Goal: Task Accomplishment & Management: Manage account settings

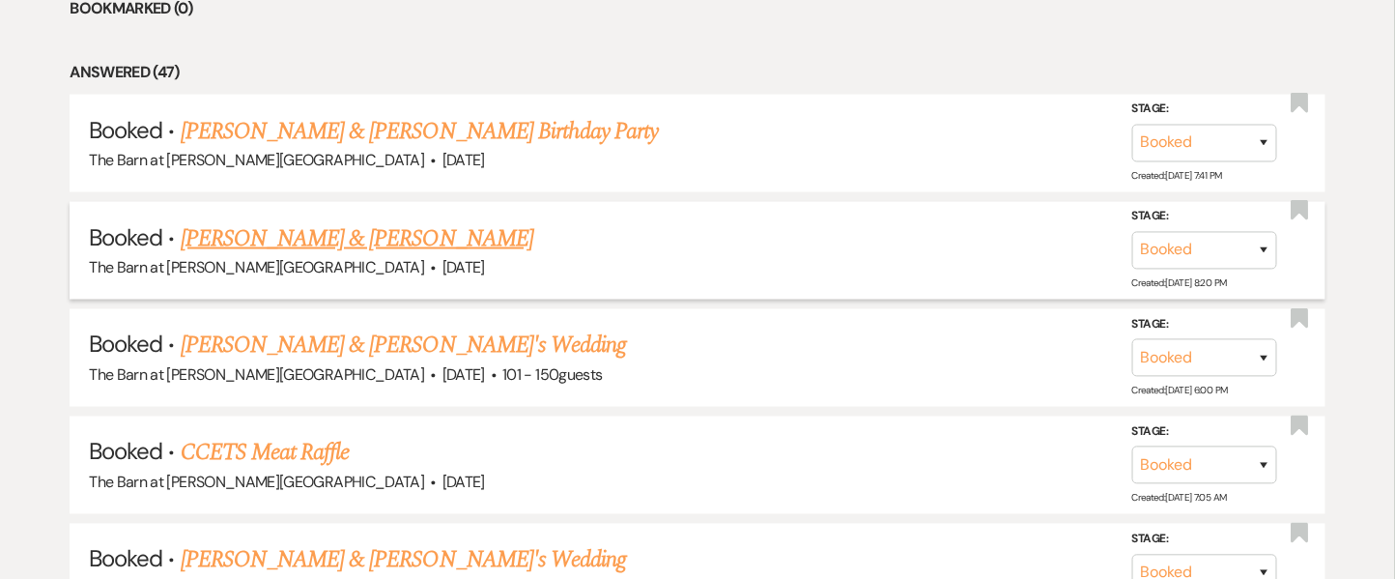
drag, startPoint x: 385, startPoint y: 241, endPoint x: 402, endPoint y: 237, distance: 17.1
click at [402, 237] on link "[PERSON_NAME] & [PERSON_NAME]" at bounding box center [357, 238] width 353 height 35
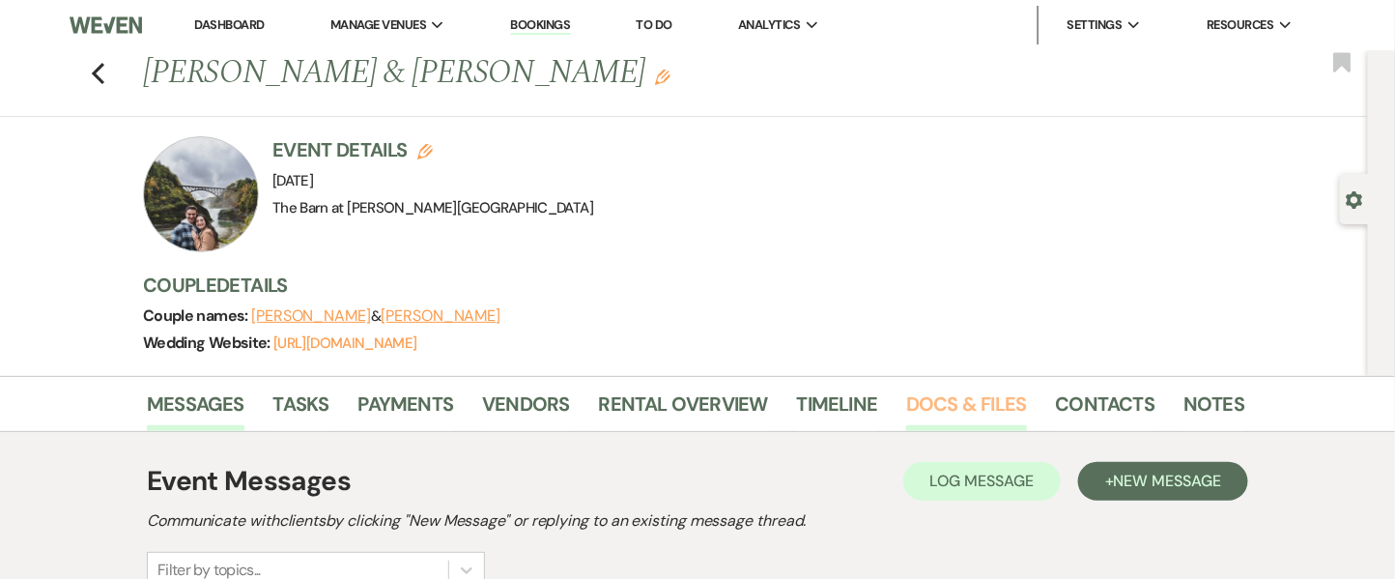
click at [943, 413] on link "Docs & Files" at bounding box center [966, 409] width 120 height 42
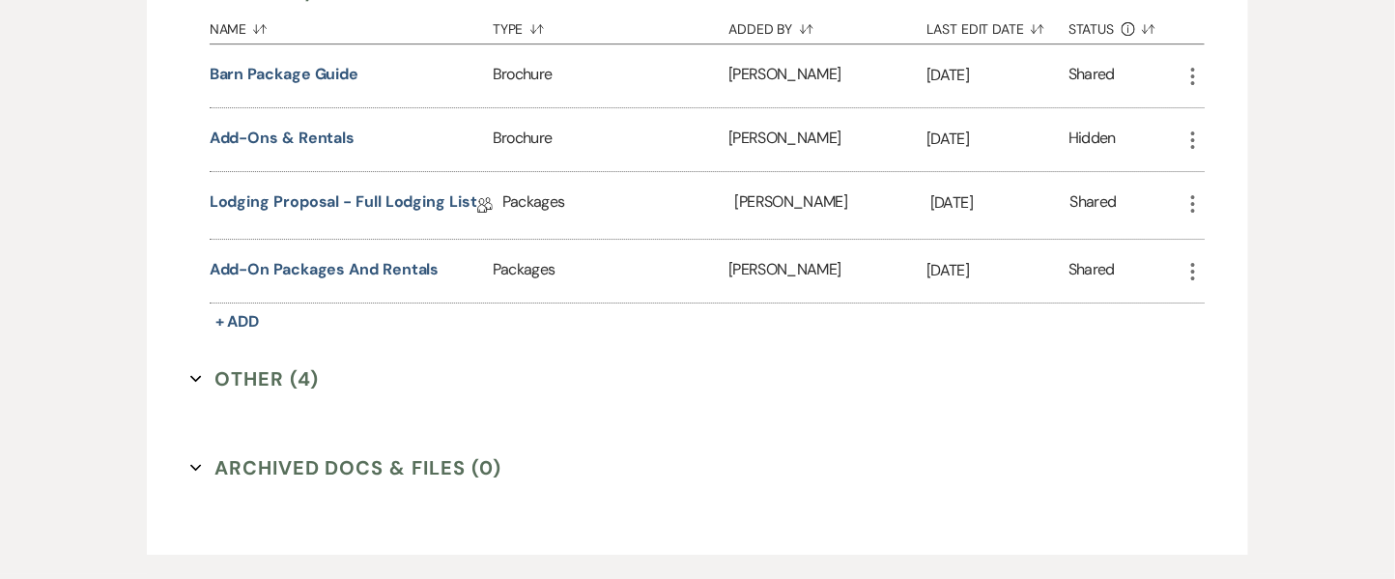
scroll to position [2134, 0]
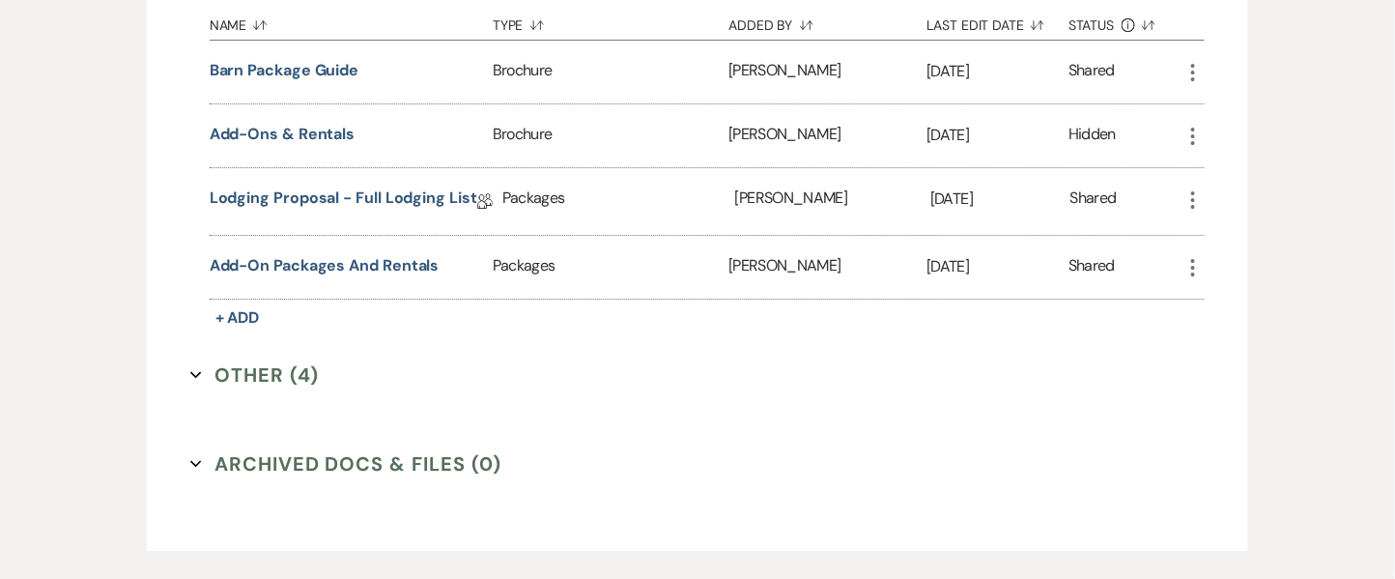
click at [268, 371] on button "Other (4) Expand" at bounding box center [254, 374] width 129 height 29
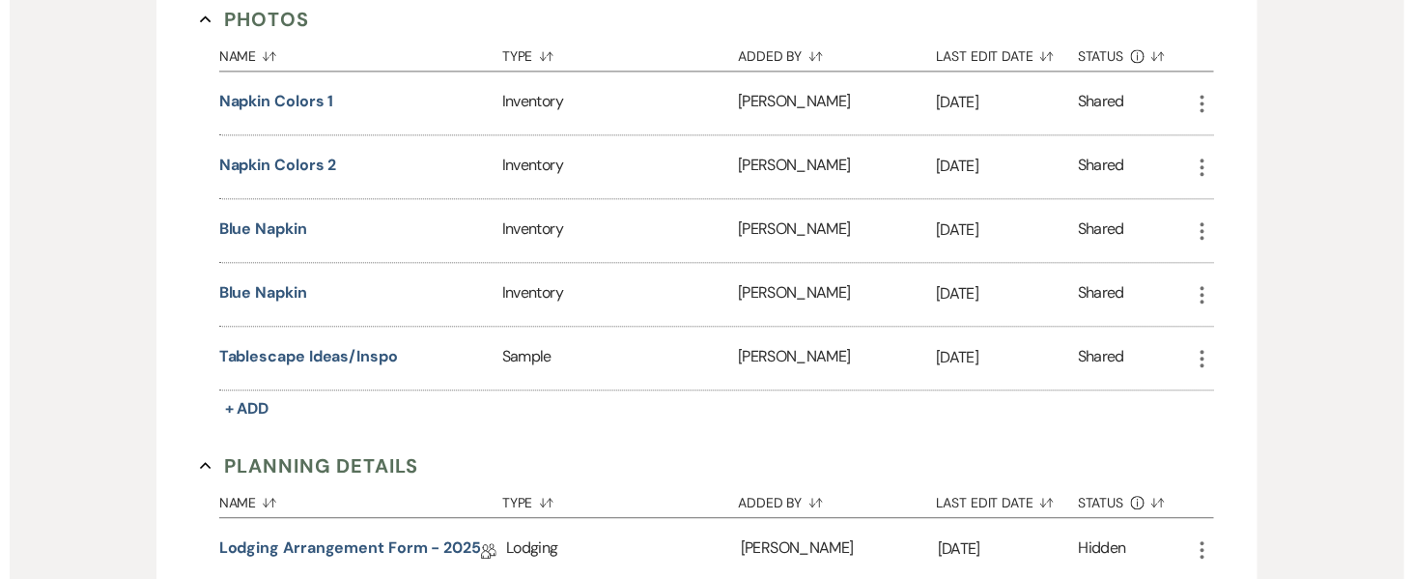
scroll to position [1347, 0]
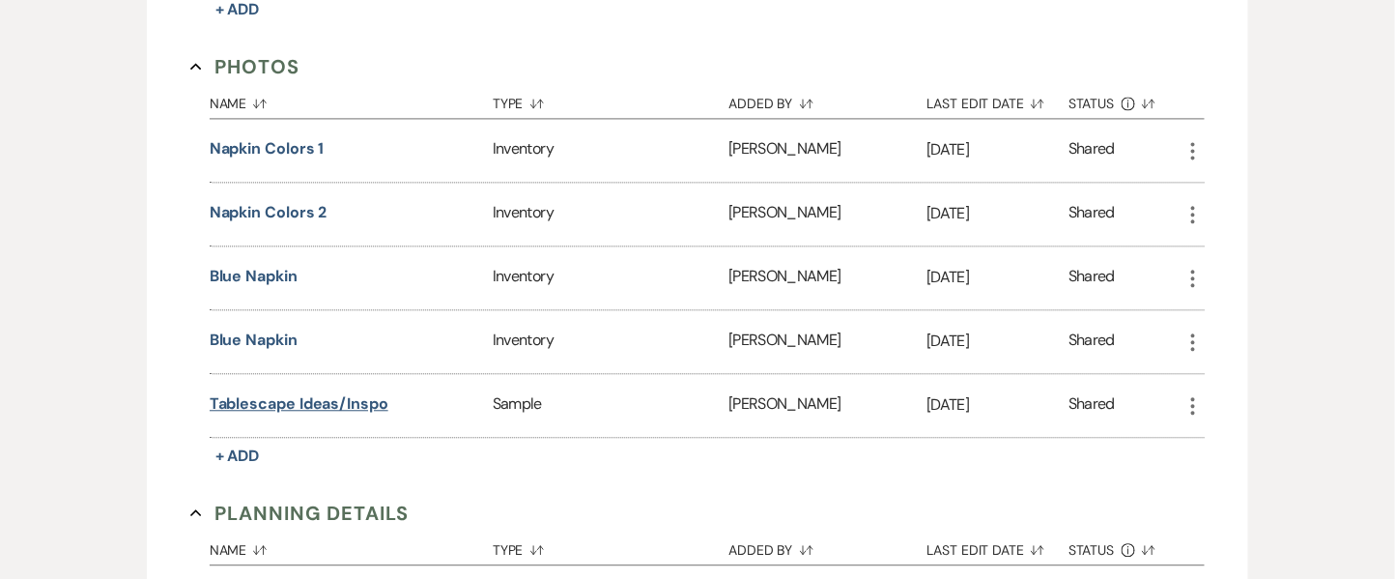
click at [333, 406] on button "Tablescape Ideas/Inspo" at bounding box center [299, 403] width 179 height 23
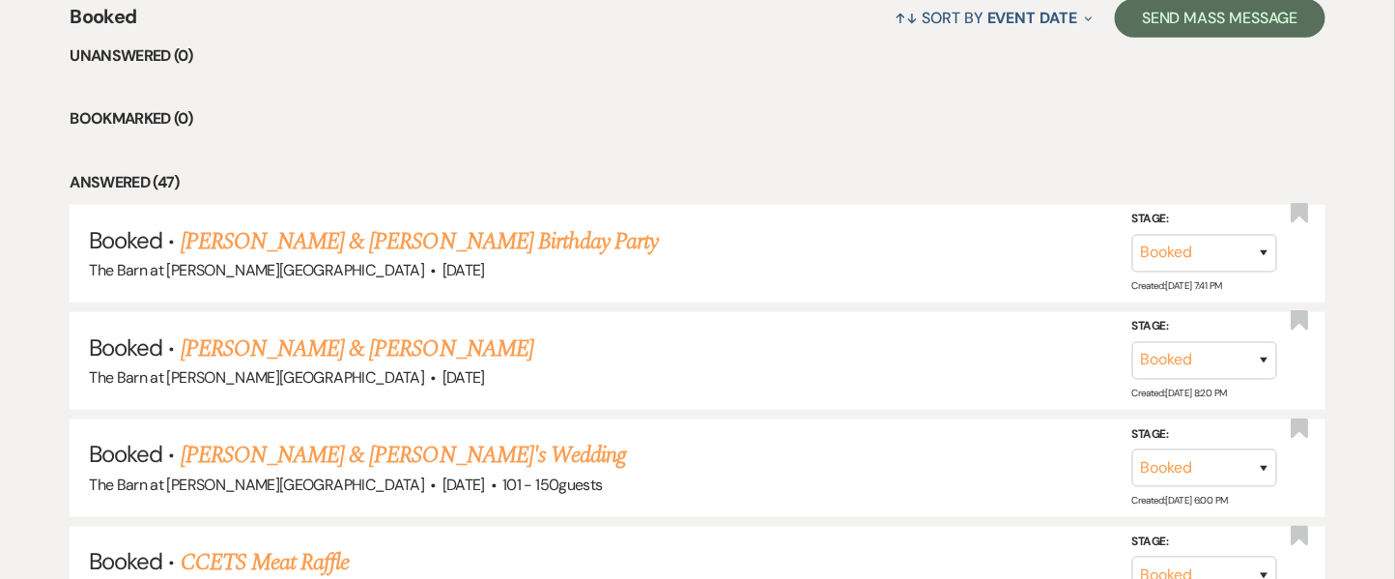
scroll to position [946, 0]
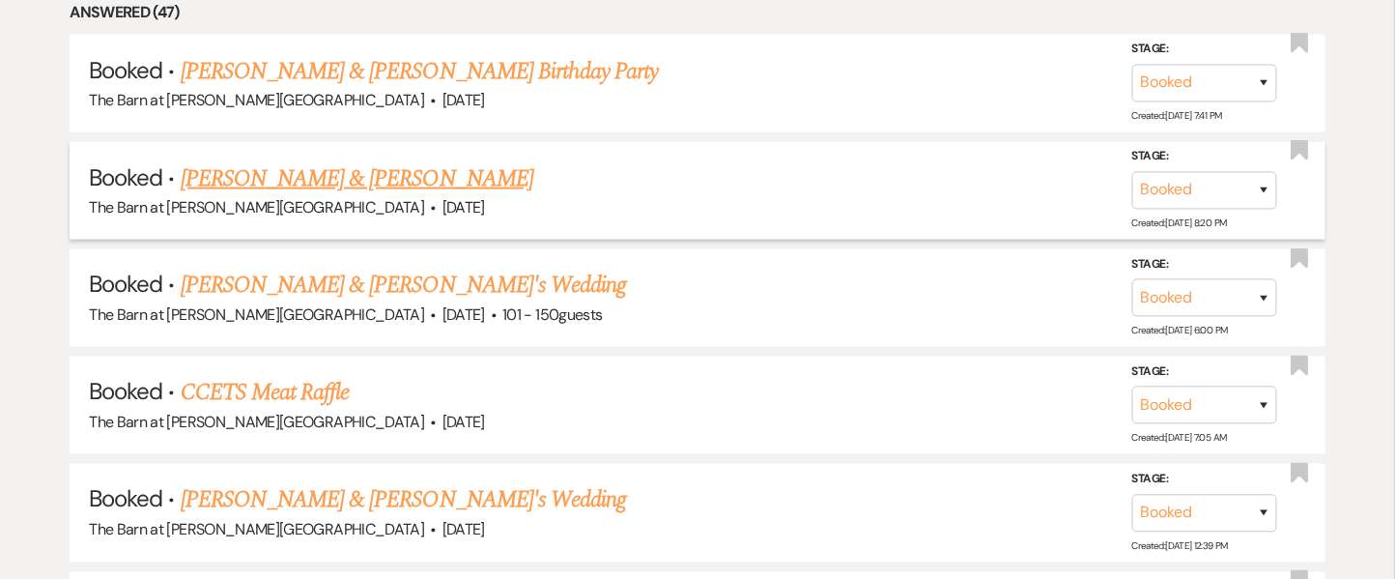
click at [382, 168] on link "[PERSON_NAME] & [PERSON_NAME]" at bounding box center [357, 178] width 353 height 35
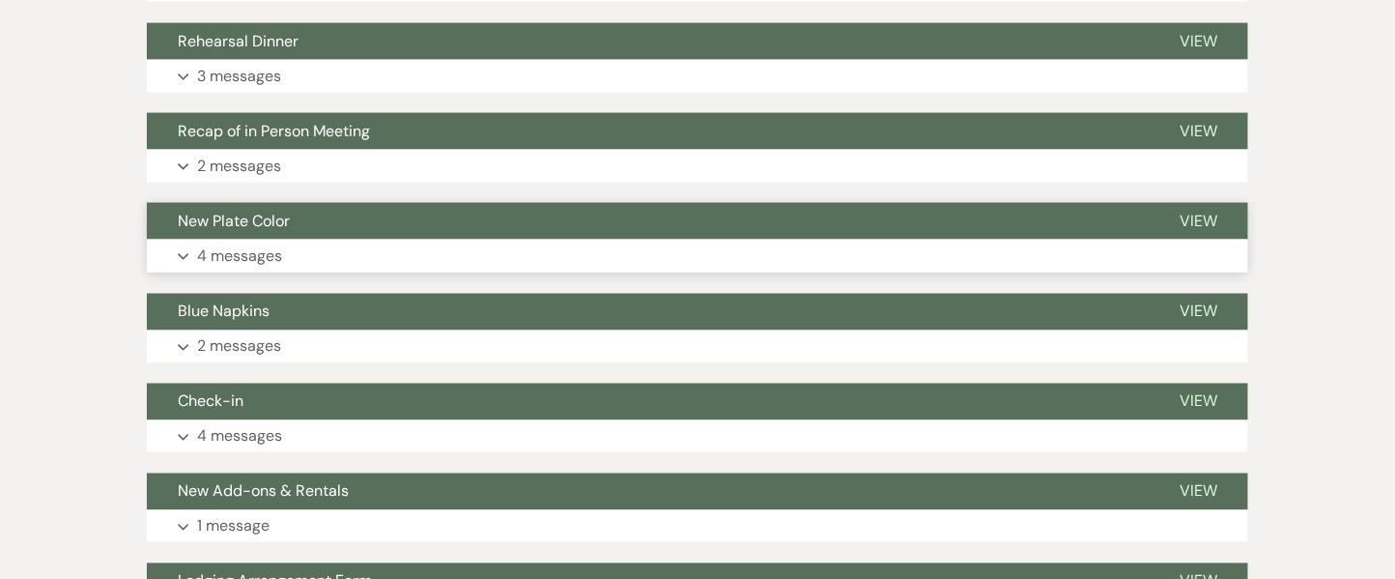
click at [248, 253] on p "4 messages" at bounding box center [239, 255] width 85 height 25
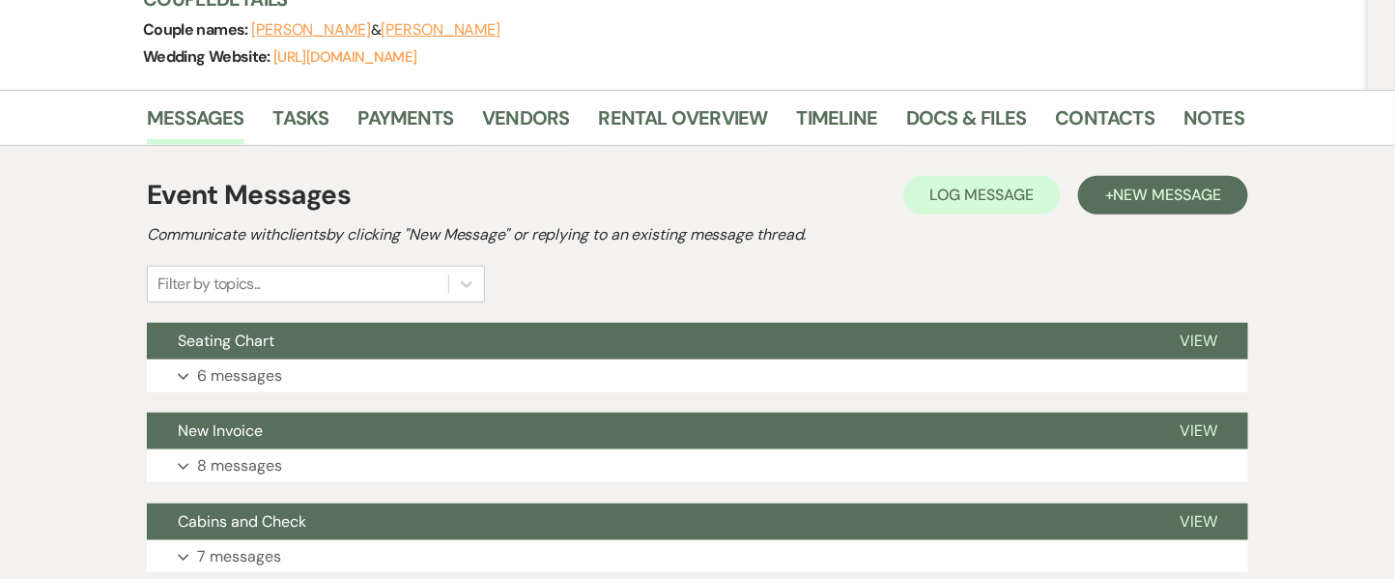
scroll to position [261, 0]
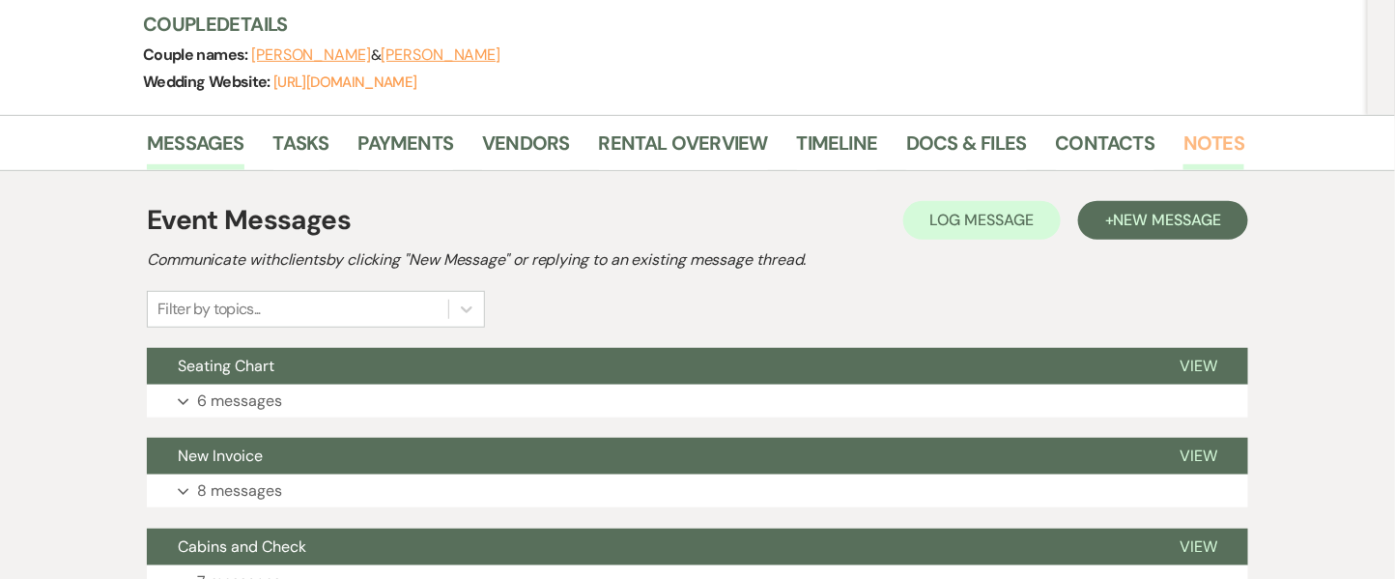
click at [1183, 140] on link "Notes" at bounding box center [1213, 148] width 61 height 42
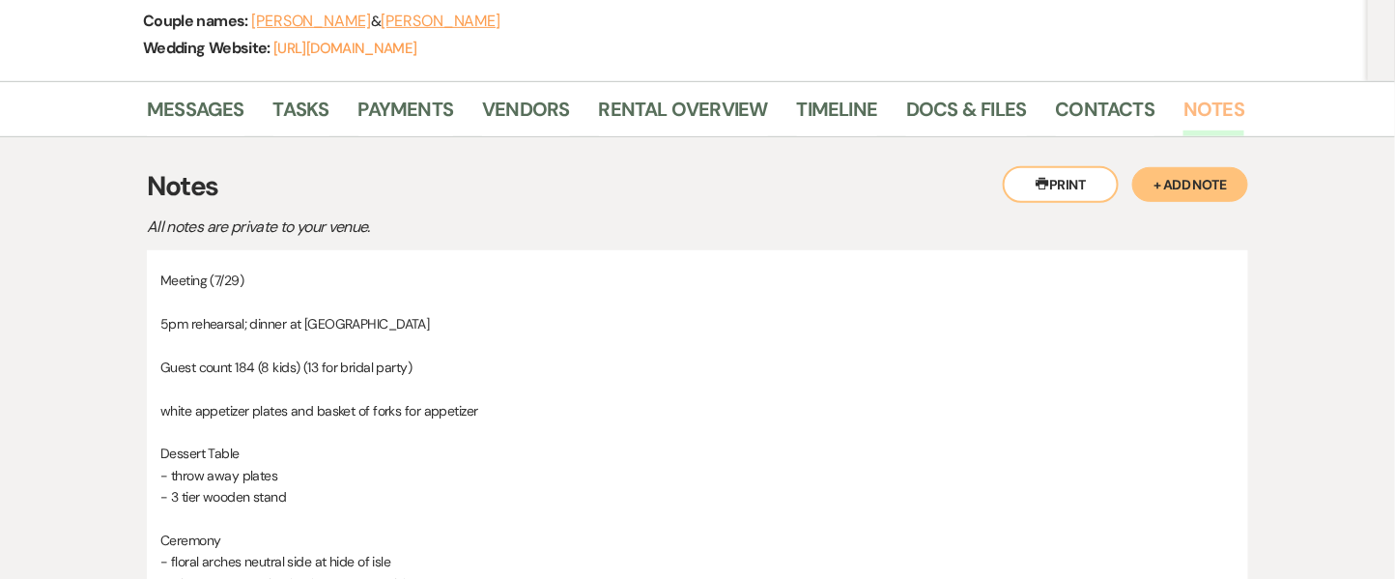
scroll to position [282, 0]
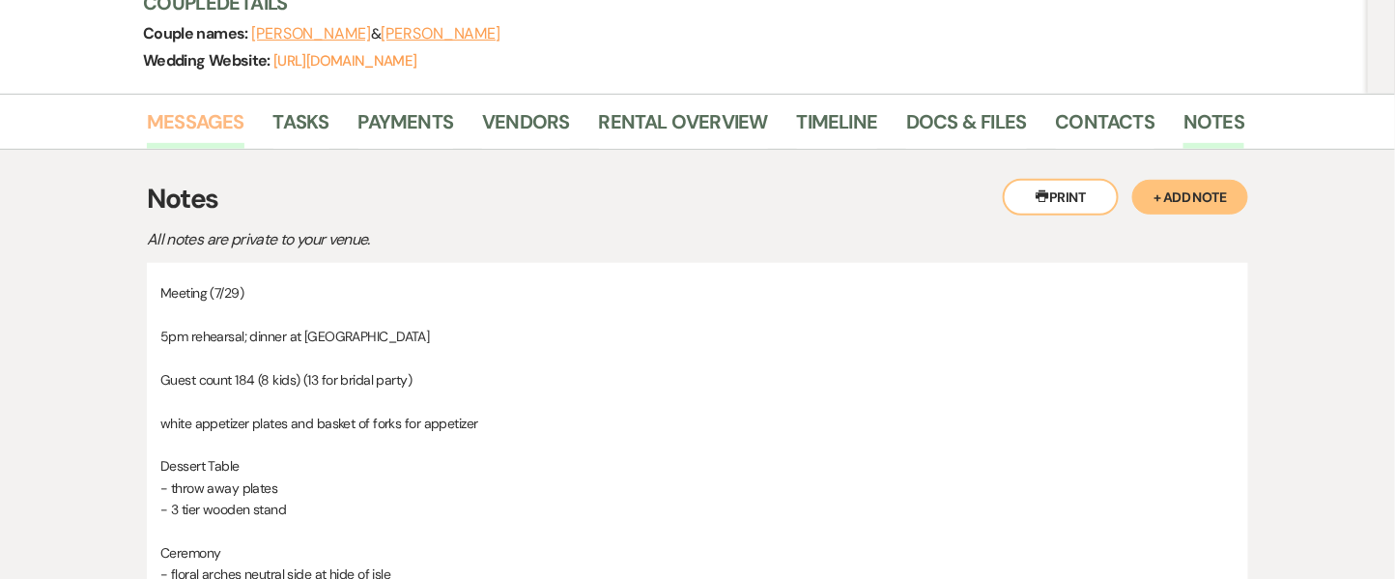
click at [211, 124] on link "Messages" at bounding box center [196, 127] width 98 height 42
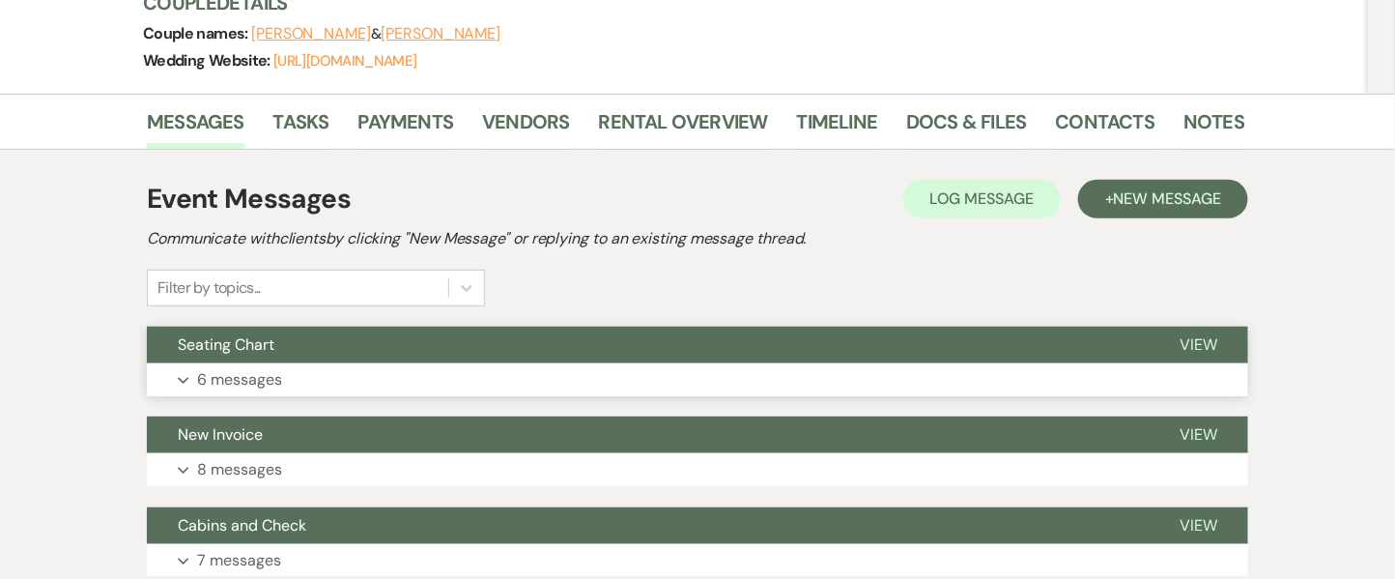
click at [222, 385] on p "6 messages" at bounding box center [239, 379] width 85 height 25
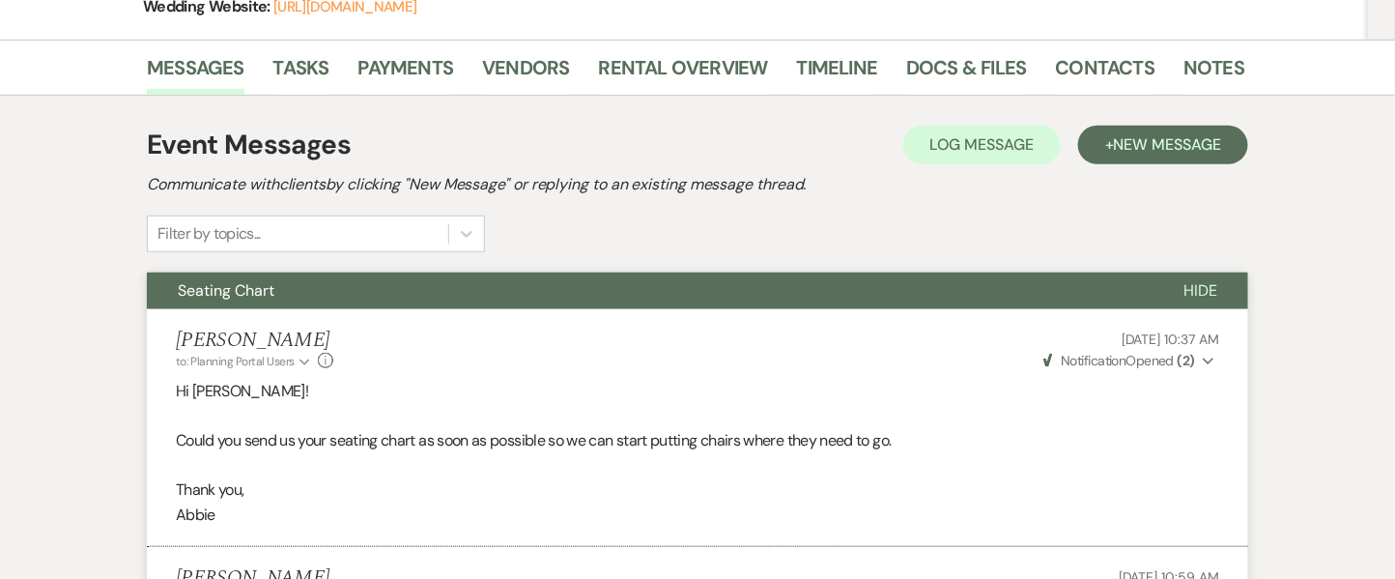
scroll to position [330, 0]
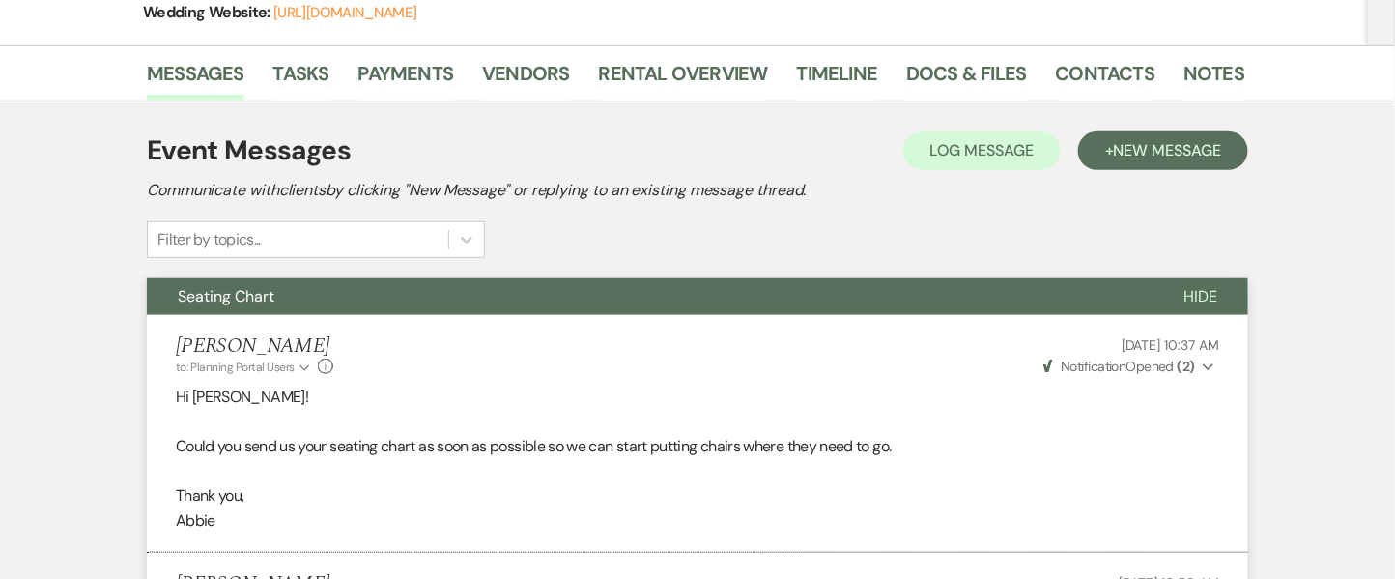
click at [1024, 75] on li "Docs & Files" at bounding box center [980, 77] width 149 height 46
click at [992, 75] on link "Docs & Files" at bounding box center [966, 79] width 120 height 42
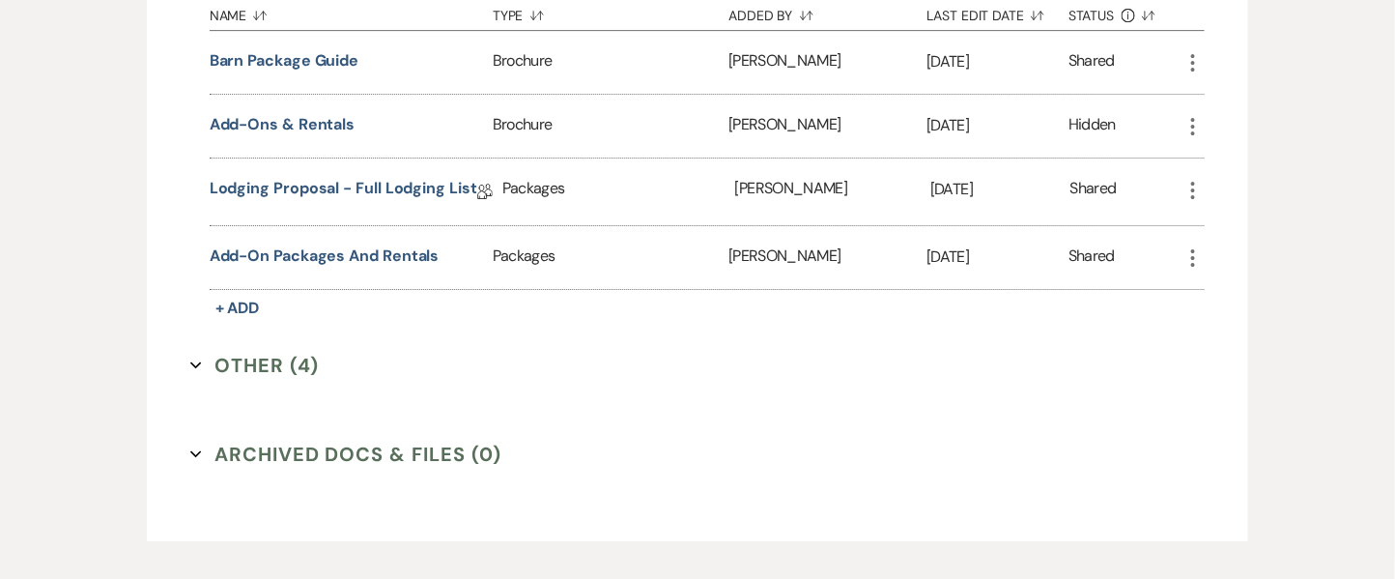
scroll to position [2244, 0]
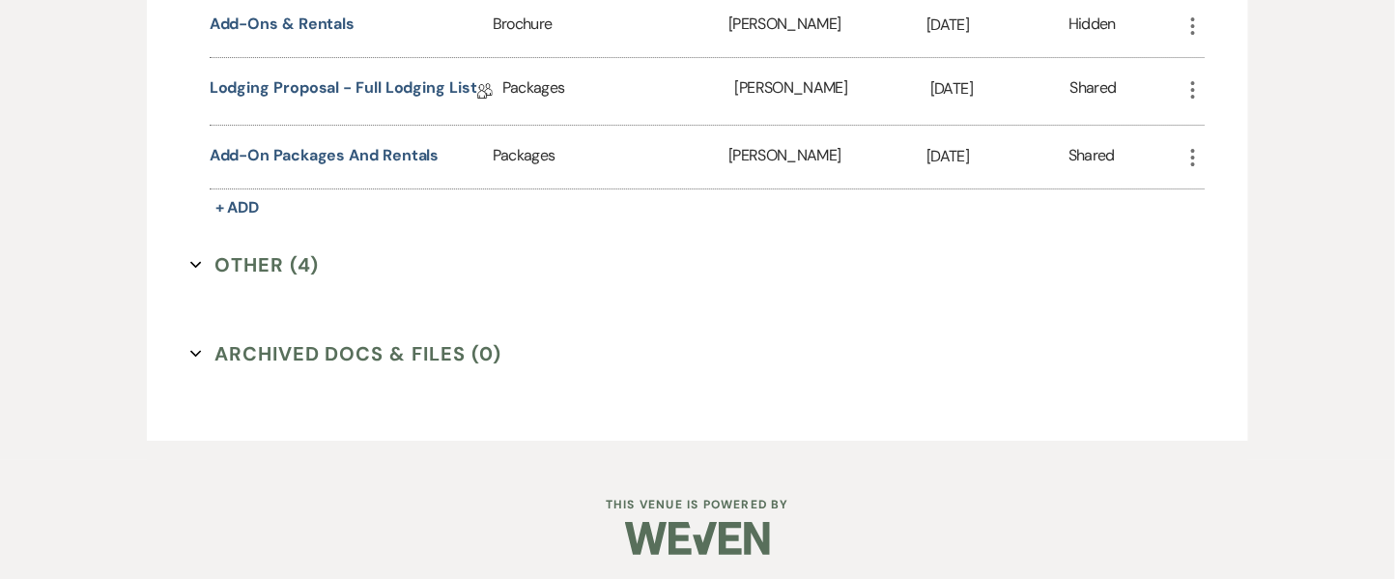
click at [253, 268] on button "Other (4) Expand" at bounding box center [254, 264] width 129 height 29
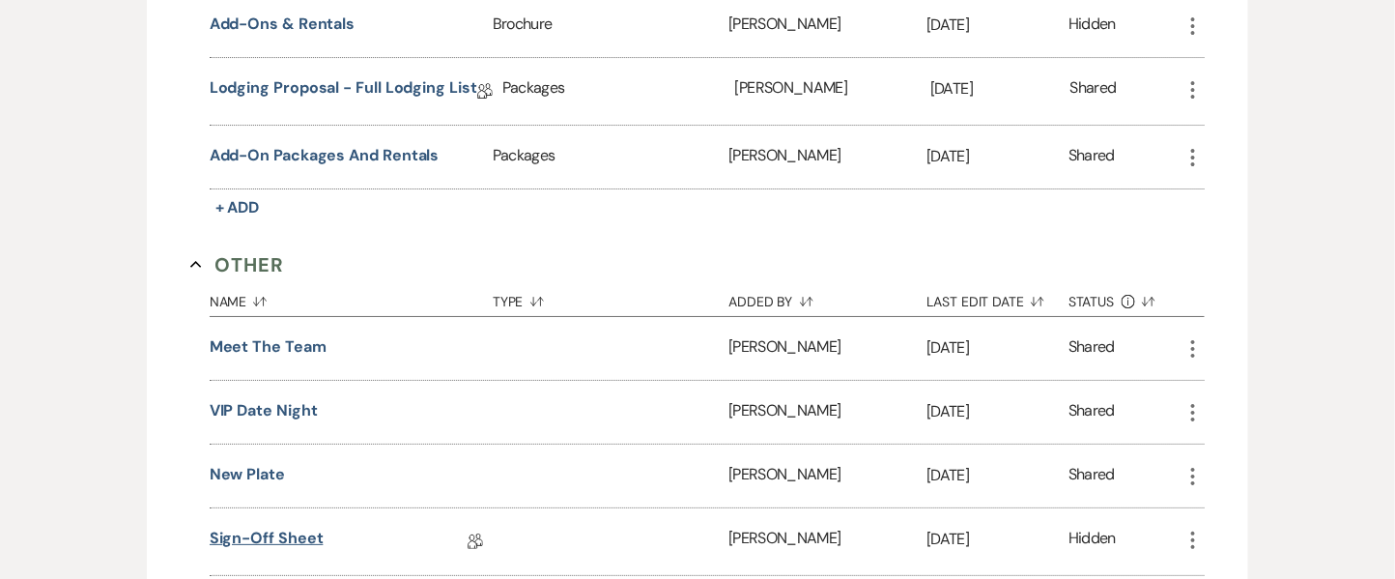
click at [294, 530] on link "Sign-off Sheet" at bounding box center [267, 541] width 114 height 30
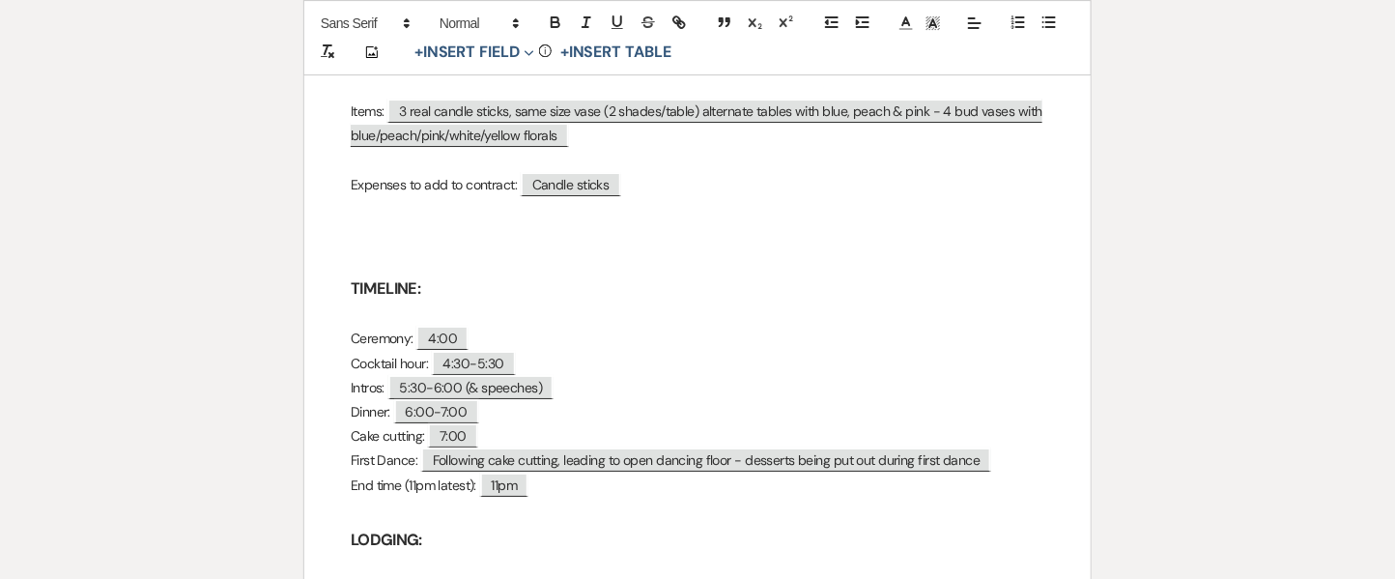
scroll to position [2216, 0]
